Goal: Book appointment/travel/reservation

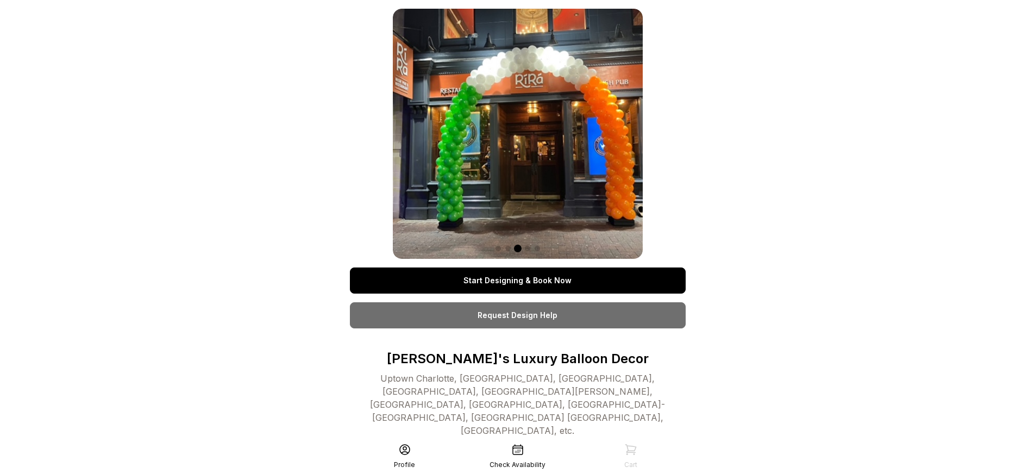
click at [517, 280] on link "Start Designing & Book Now" at bounding box center [518, 280] width 336 height 26
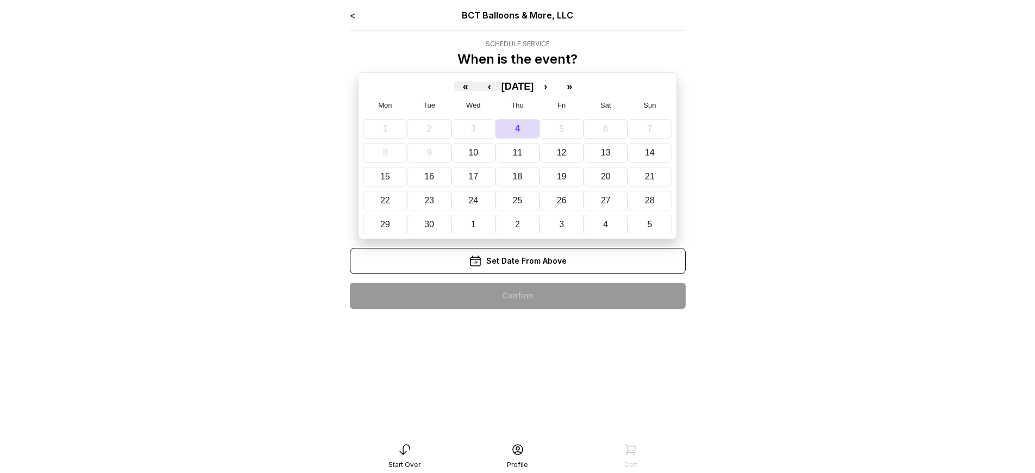
click at [517, 296] on div "< BCT Balloons & More, LLC Schedule Service When is the event? « ‹ [DATE] › » M…" at bounding box center [518, 163] width 336 height 309
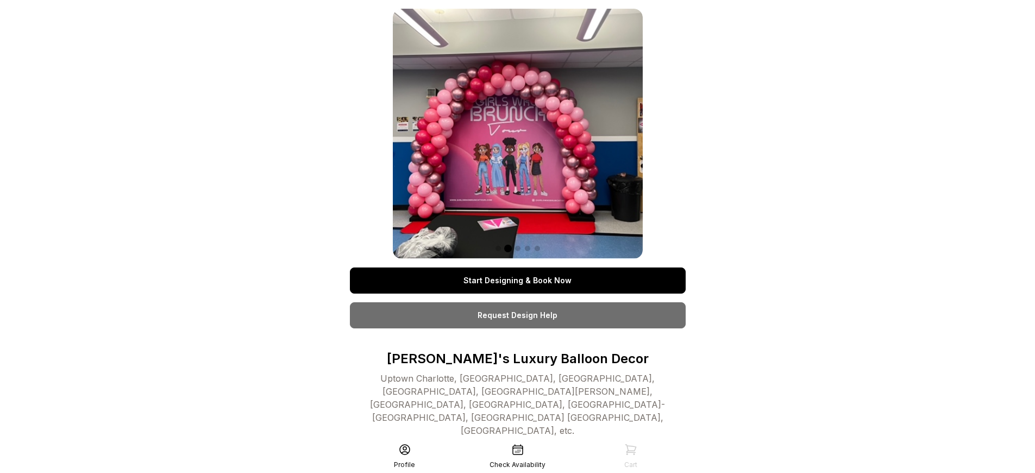
click at [517, 280] on link "Start Designing & Book Now" at bounding box center [518, 280] width 336 height 26
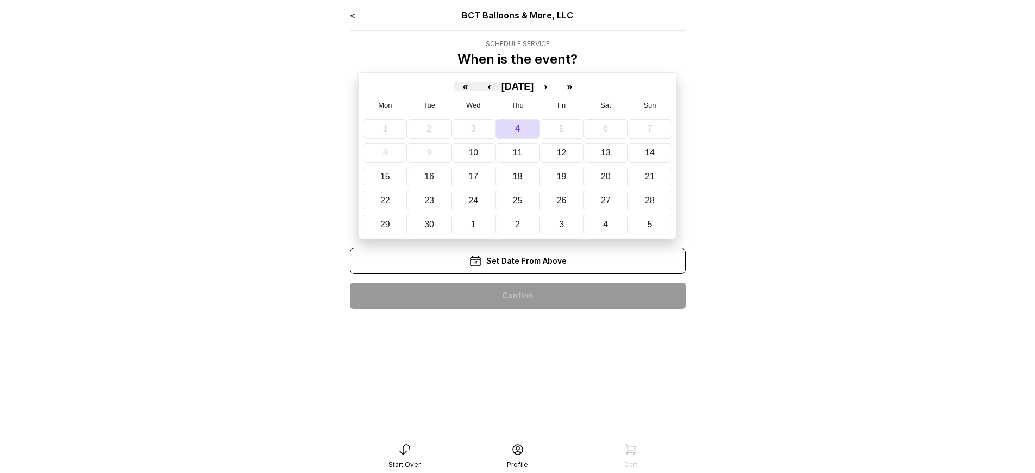
click at [517, 296] on div "< BCT Balloons & More, LLC Schedule Service When is the event? « ‹ [DATE] › » M…" at bounding box center [518, 163] width 336 height 309
